Goal: Find specific page/section: Find specific page/section

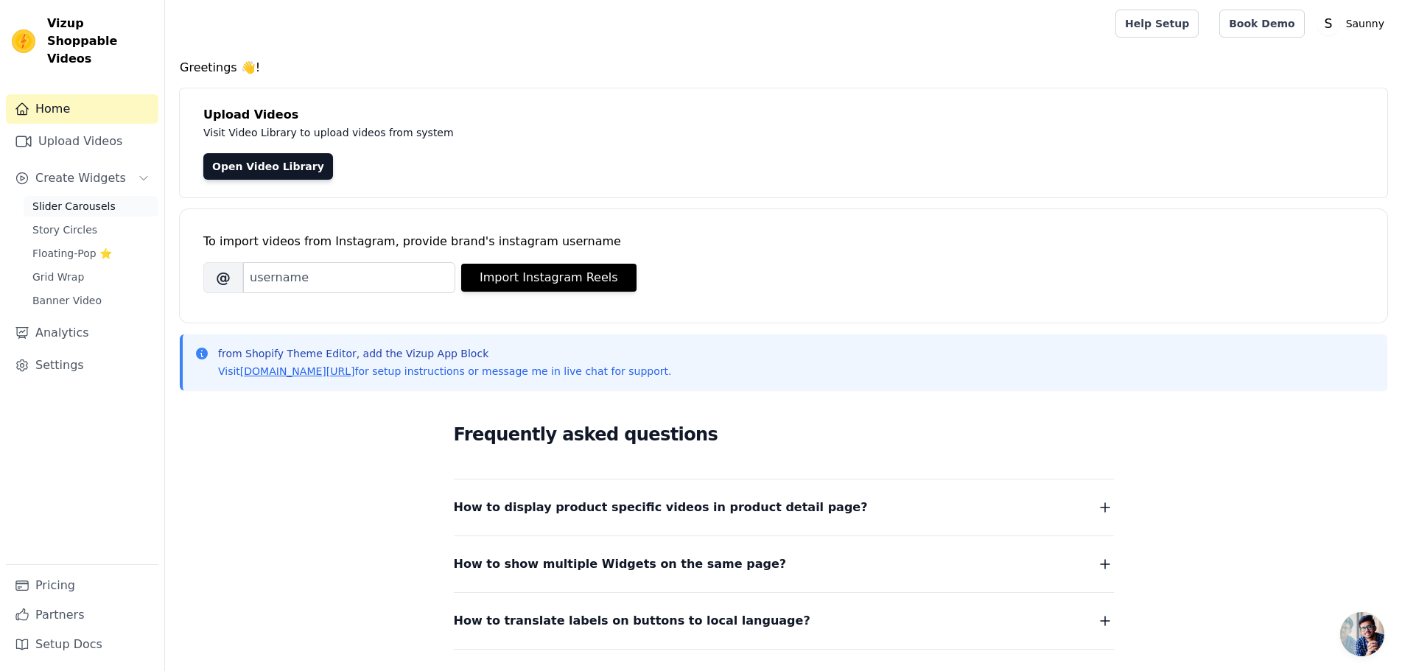
click at [79, 199] on span "Slider Carousels" at bounding box center [73, 206] width 83 height 15
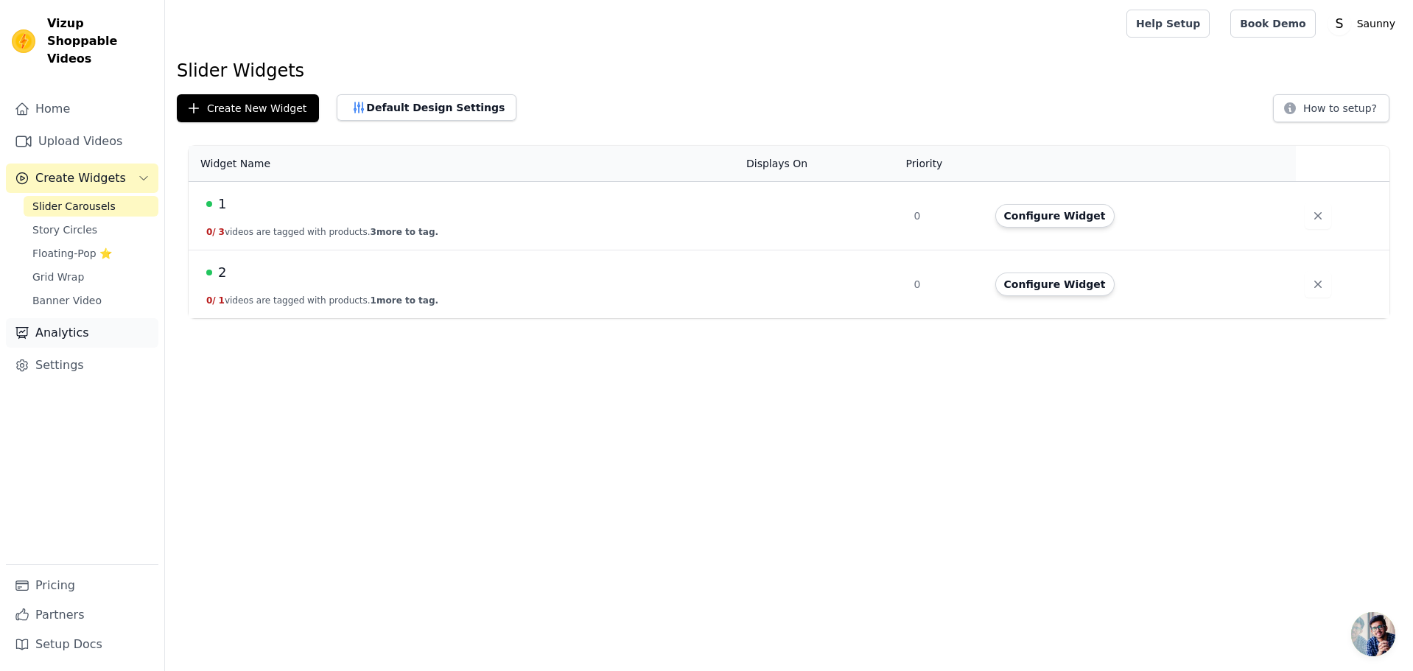
drag, startPoint x: 273, startPoint y: 401, endPoint x: 110, endPoint y: 311, distance: 185.9
click at [211, 318] on html "Vizup Shoppable Videos Home Upload Videos Create Widgets Slider Carousels Story…" at bounding box center [706, 159] width 1413 height 318
click at [66, 293] on span "Banner Video" at bounding box center [66, 300] width 69 height 15
